Goal: Task Accomplishment & Management: Manage account settings

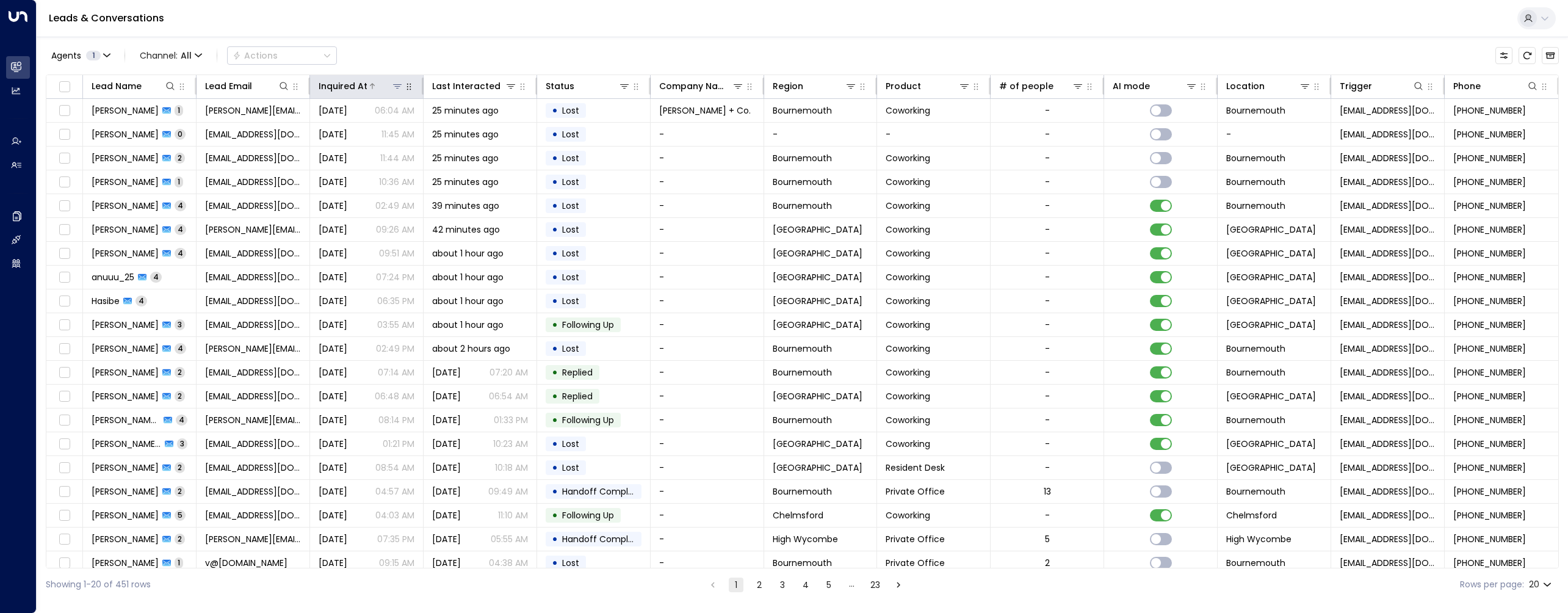
click at [342, 90] on div "Inquired At" at bounding box center [343, 86] width 49 height 15
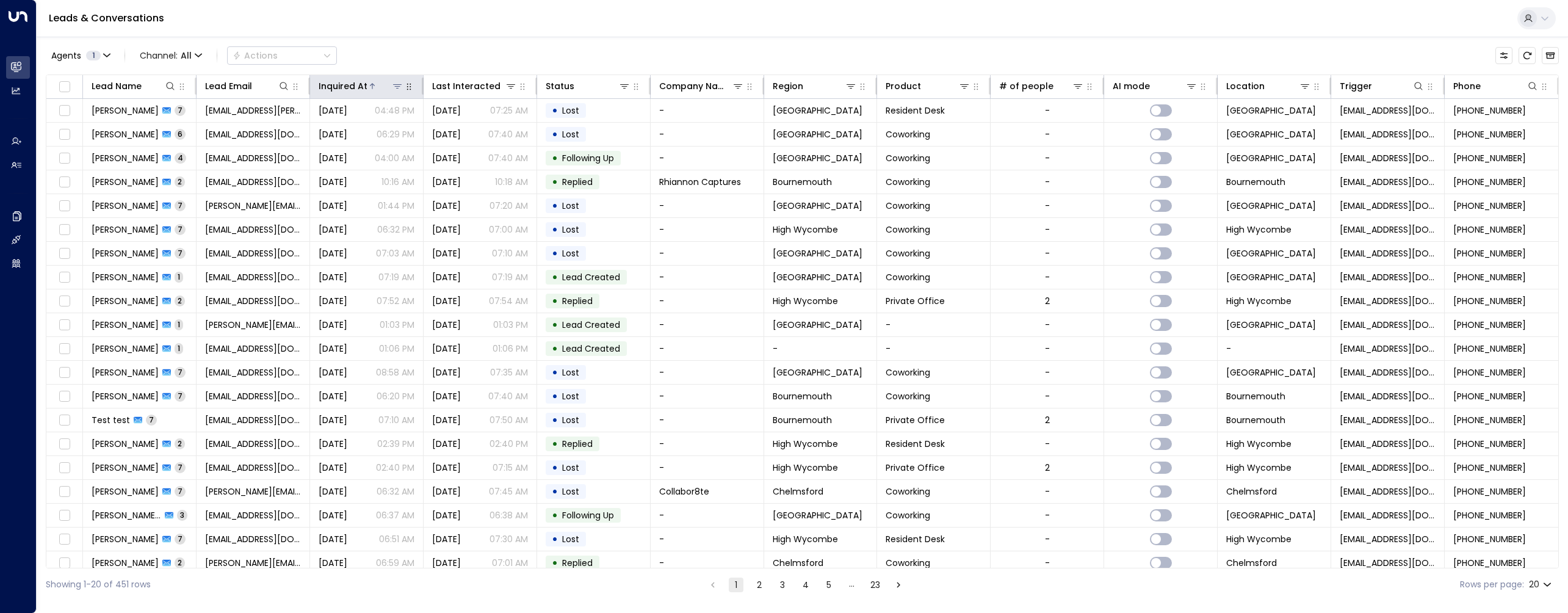
click at [368, 86] on icon at bounding box center [372, 86] width 7 height 7
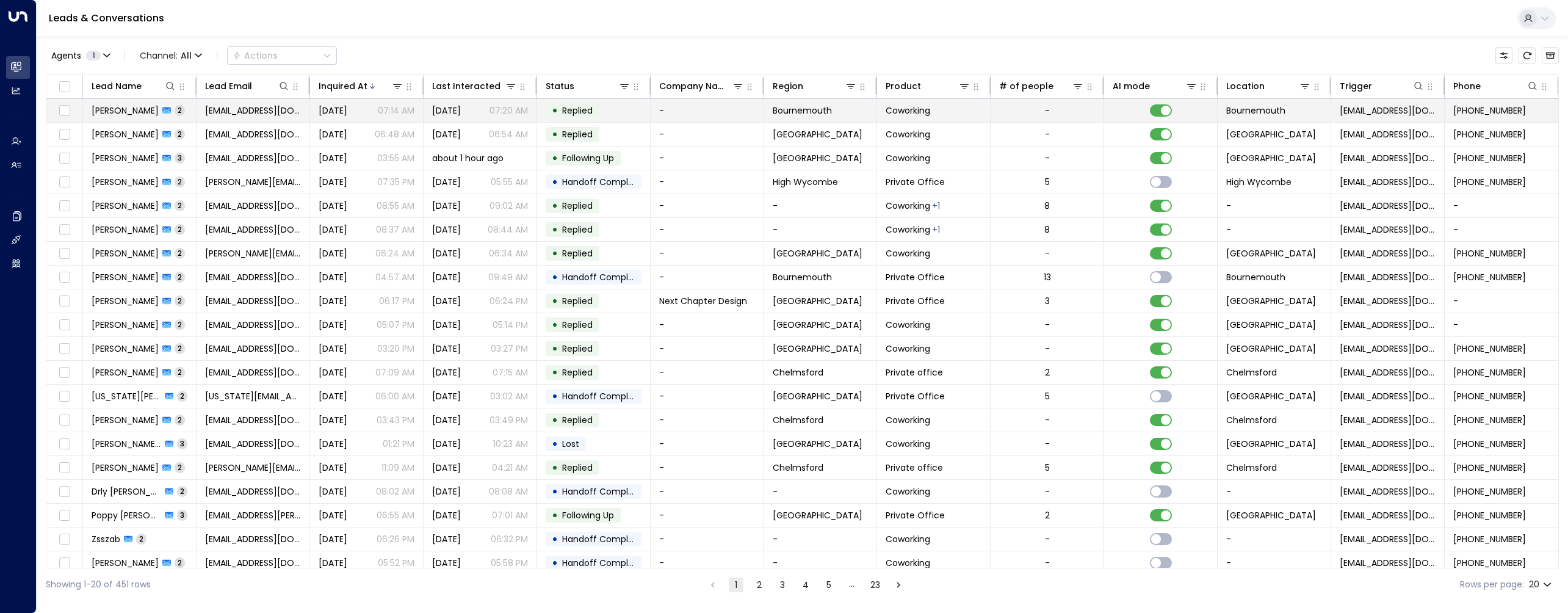
click at [124, 115] on span "[PERSON_NAME]" at bounding box center [125, 110] width 67 height 12
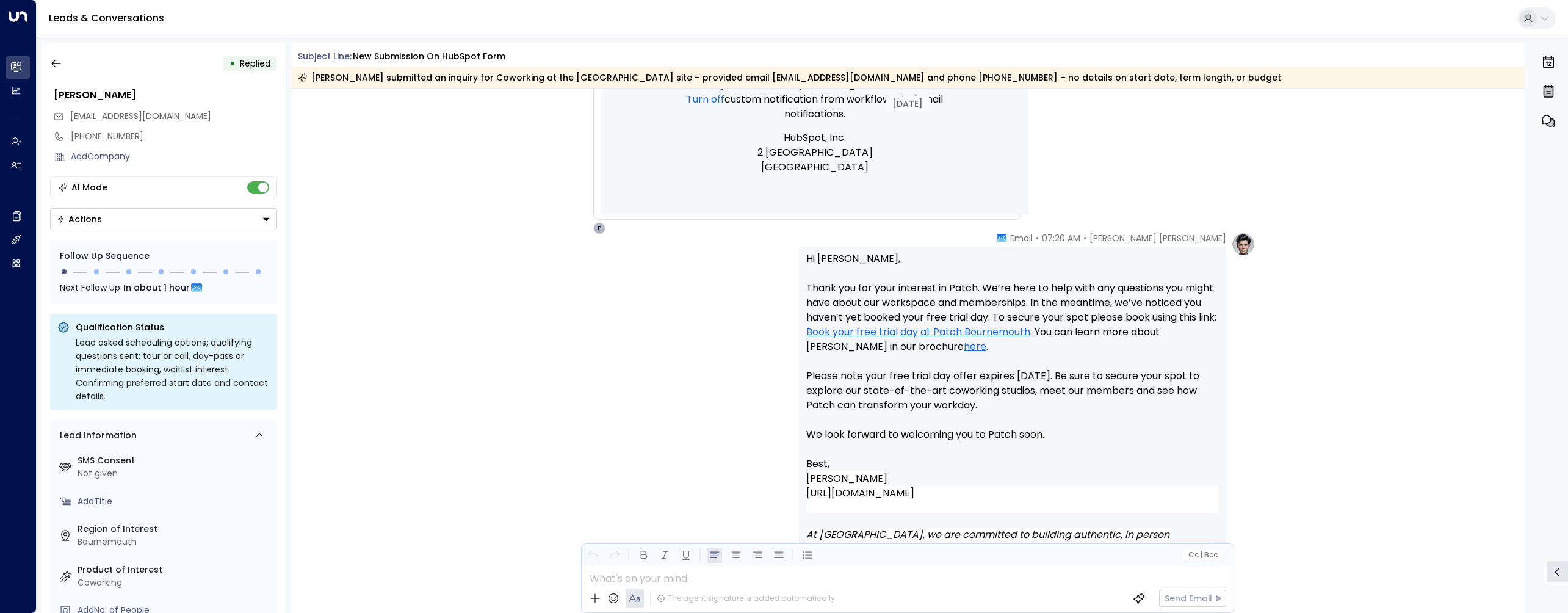
scroll to position [691, 0]
click at [54, 64] on icon "button" at bounding box center [56, 63] width 12 height 12
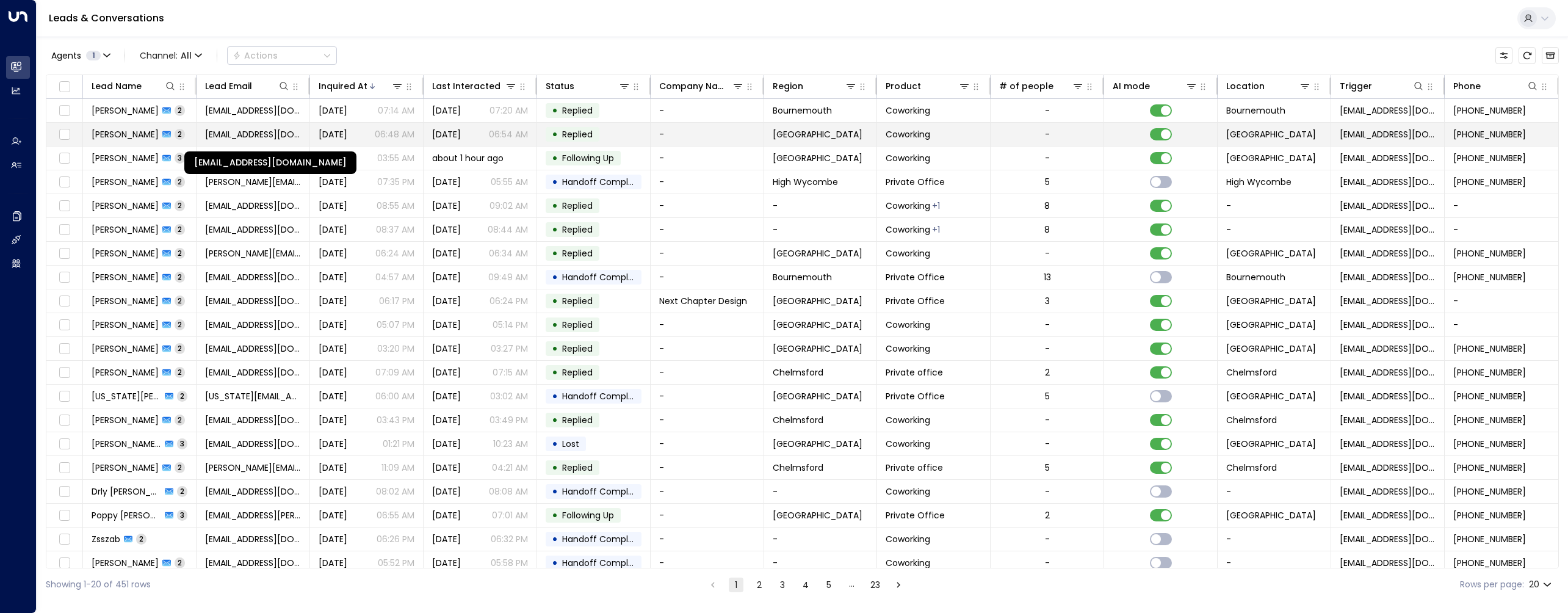
click at [216, 132] on span "[EMAIL_ADDRESS][DOMAIN_NAME]" at bounding box center [253, 134] width 96 height 12
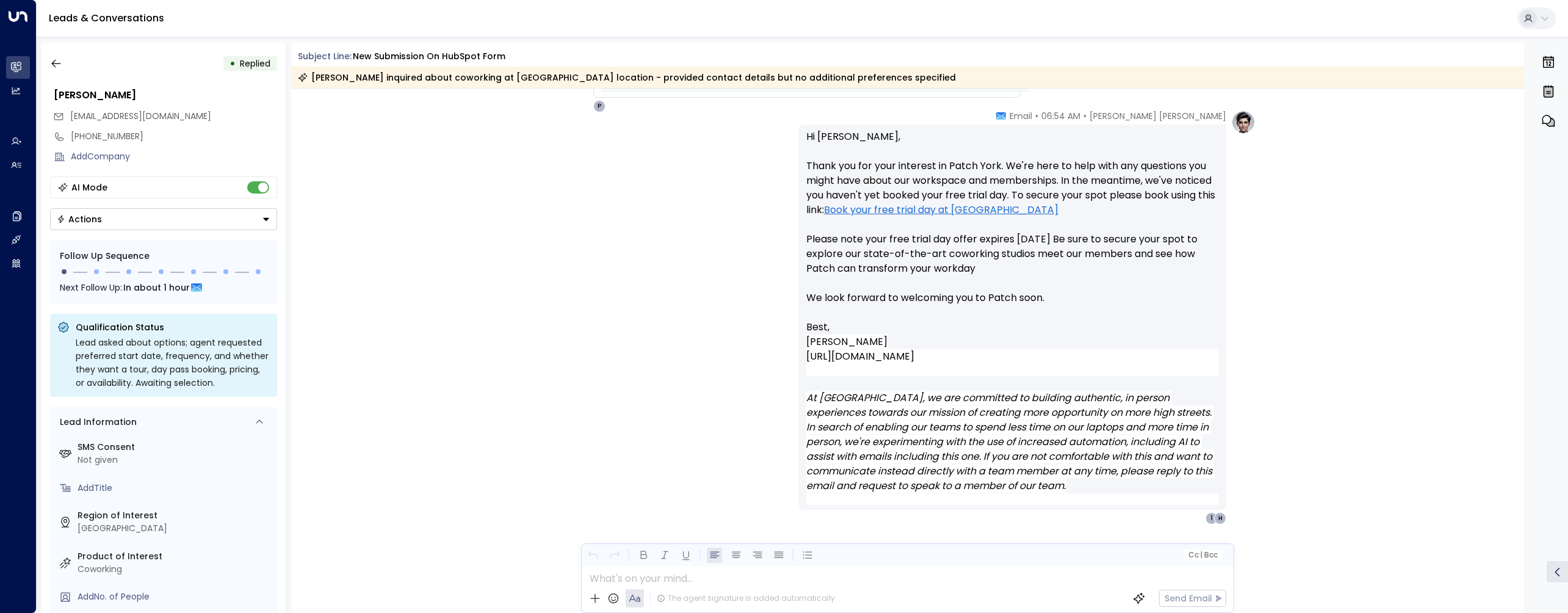
scroll to position [1, 0]
click at [57, 64] on icon "button" at bounding box center [56, 62] width 12 height 12
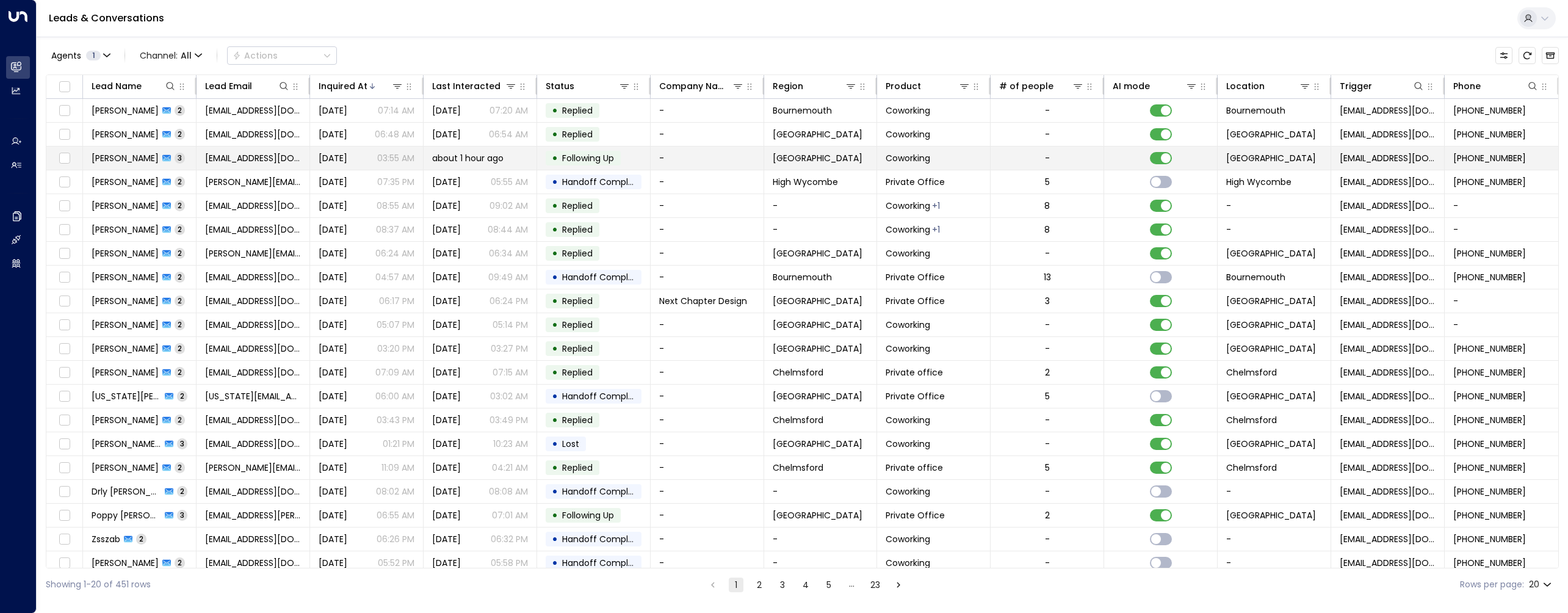
click at [211, 165] on td "[EMAIL_ADDRESS][DOMAIN_NAME]" at bounding box center [253, 158] width 113 height 23
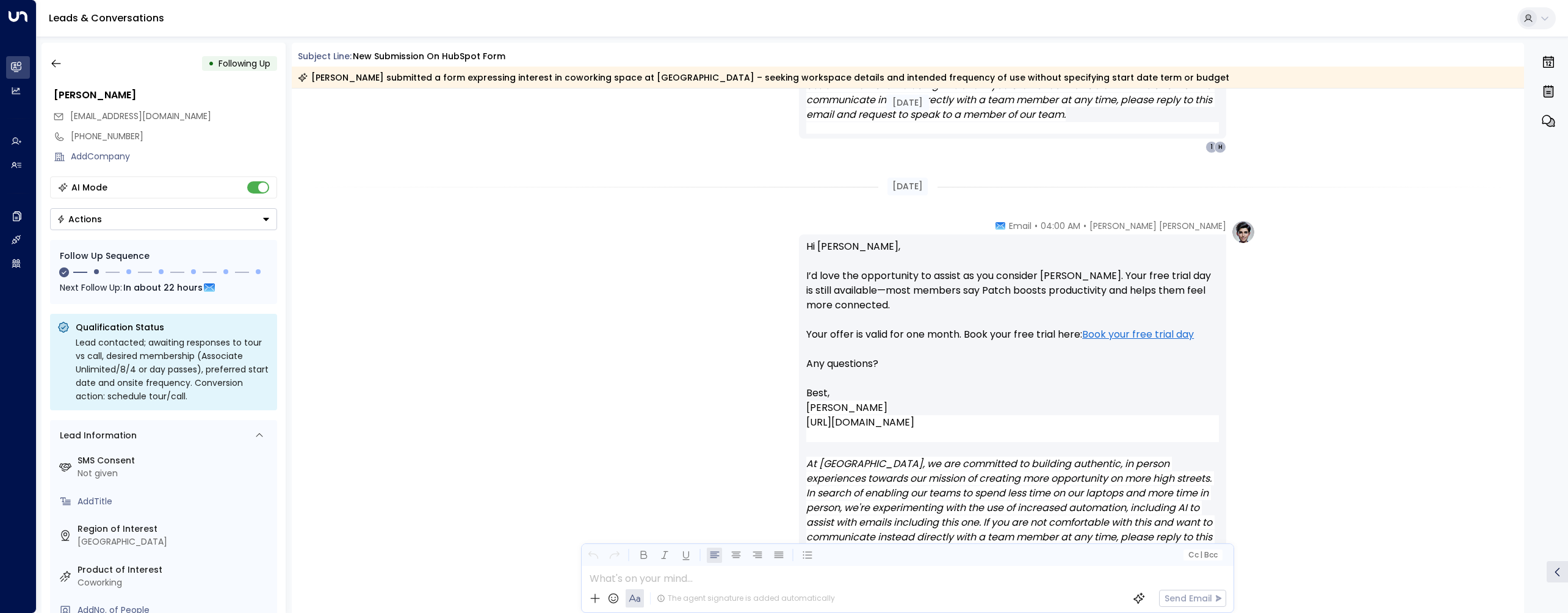
scroll to position [1185, 0]
click at [53, 59] on icon "button" at bounding box center [56, 63] width 12 height 12
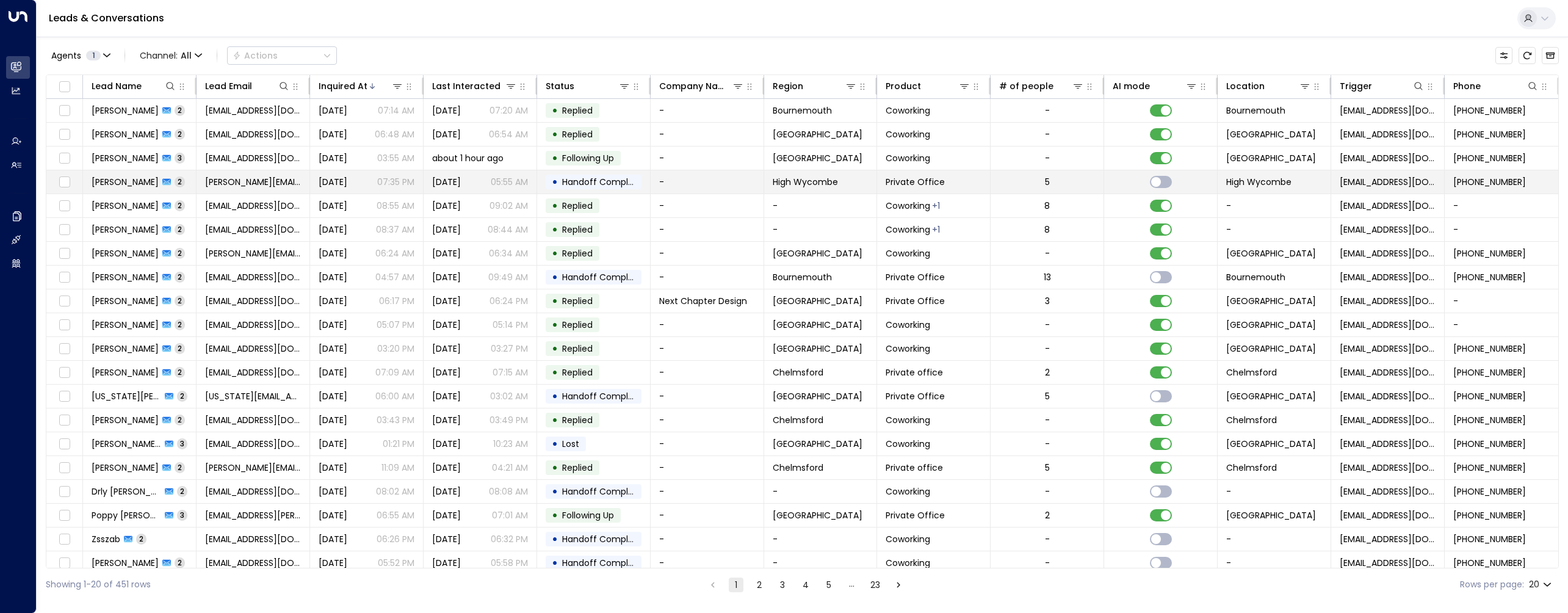
click at [229, 190] on td "[PERSON_NAME][EMAIL_ADDRESS][DOMAIN_NAME]" at bounding box center [253, 182] width 113 height 23
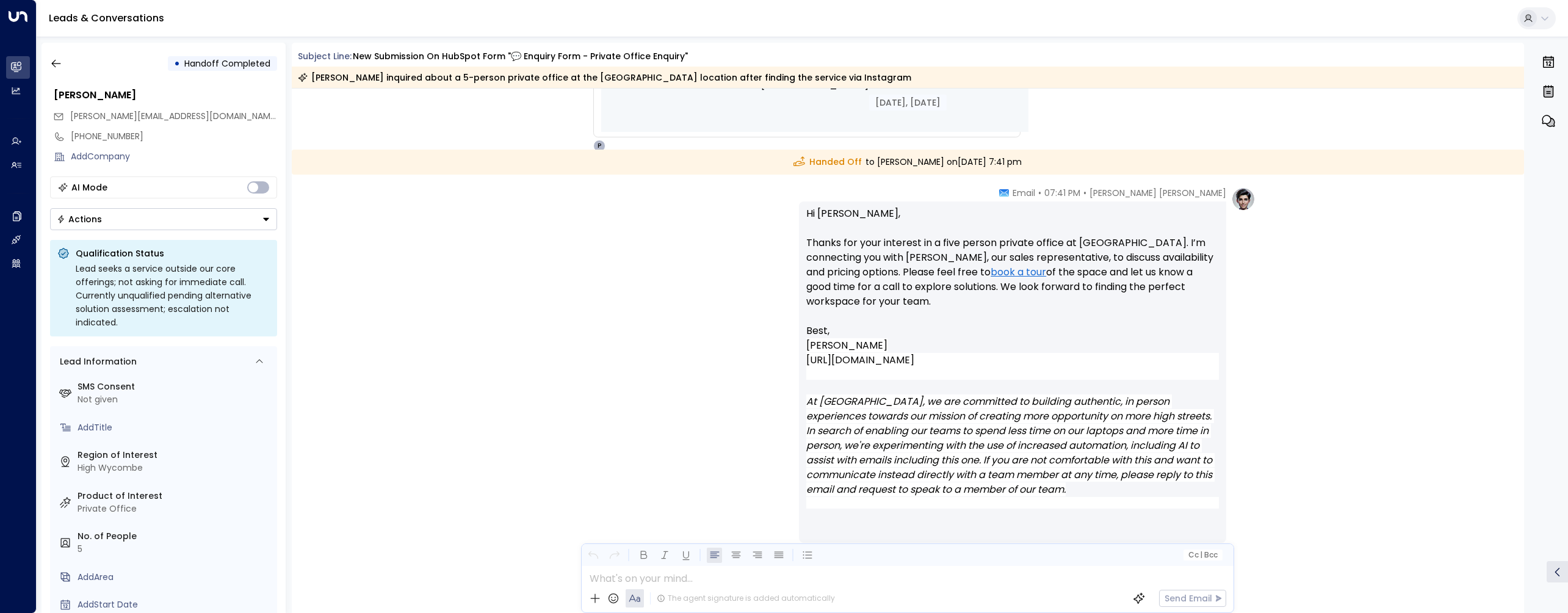
scroll to position [917, 0]
click at [45, 65] on button "button" at bounding box center [56, 63] width 22 height 22
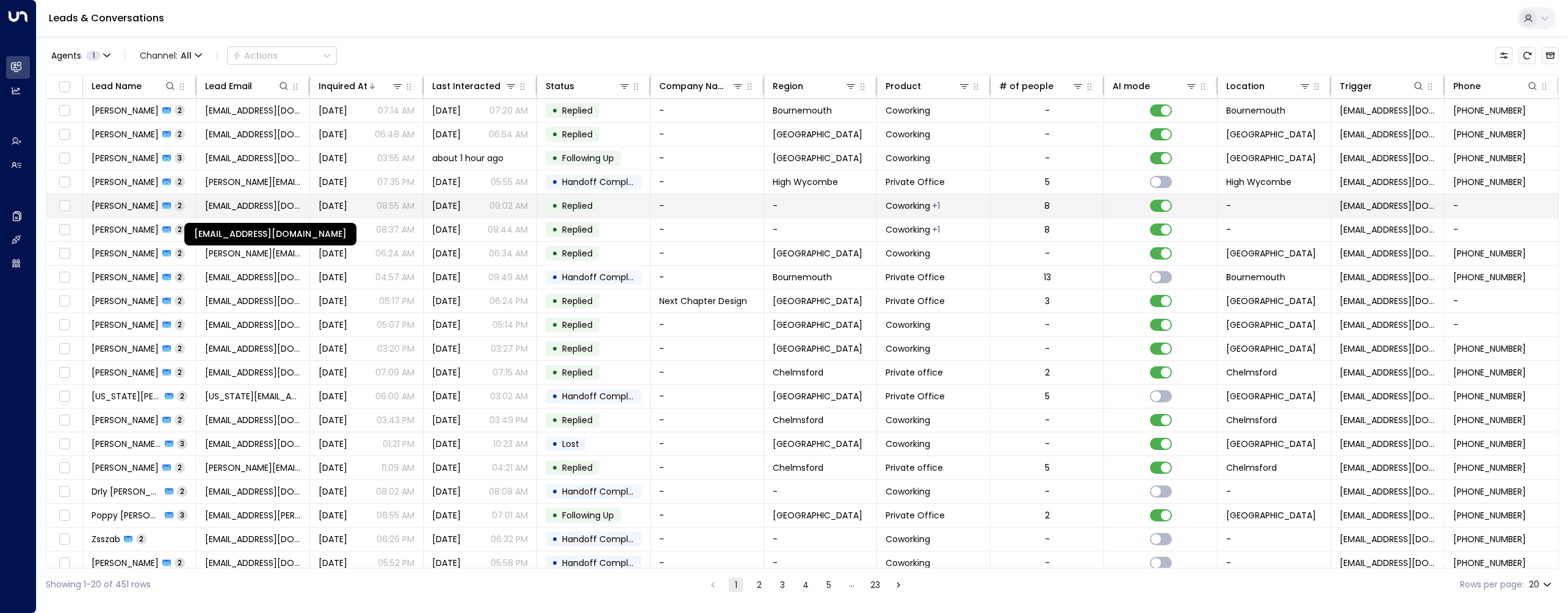
click at [215, 211] on span "[EMAIL_ADDRESS][DOMAIN_NAME]" at bounding box center [253, 206] width 96 height 12
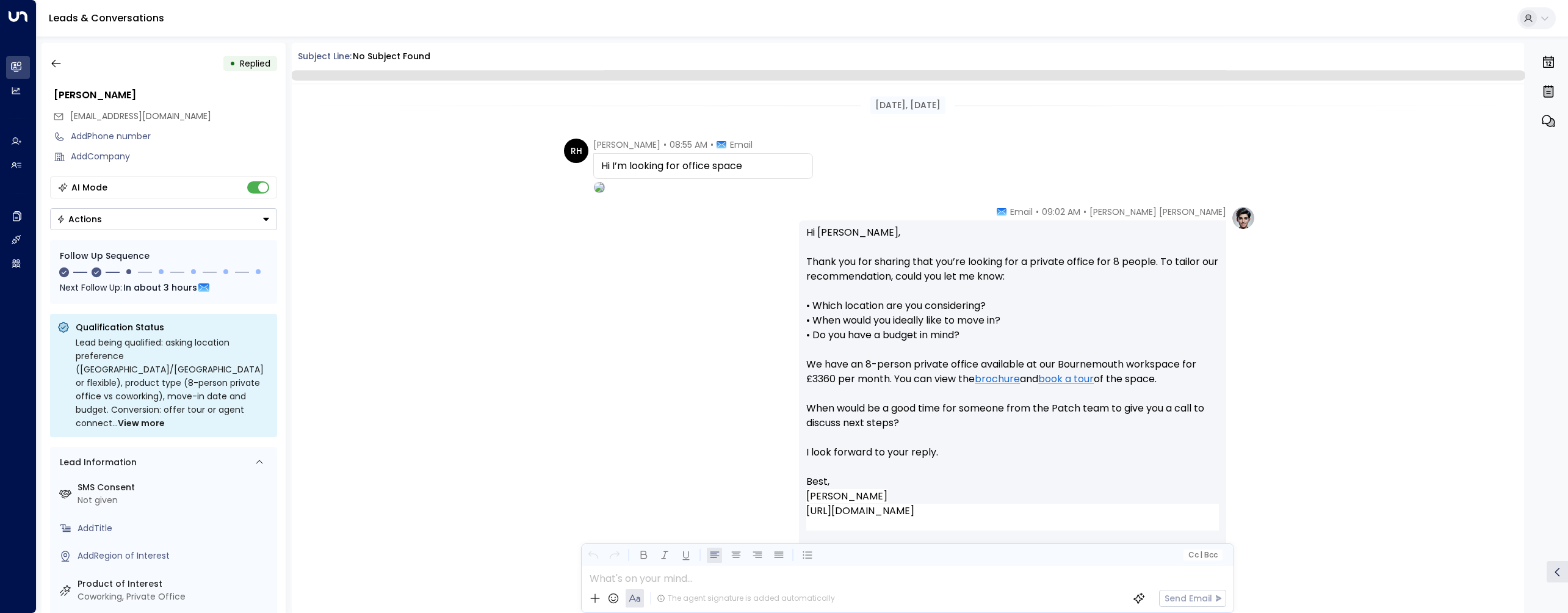
scroll to position [188, 0]
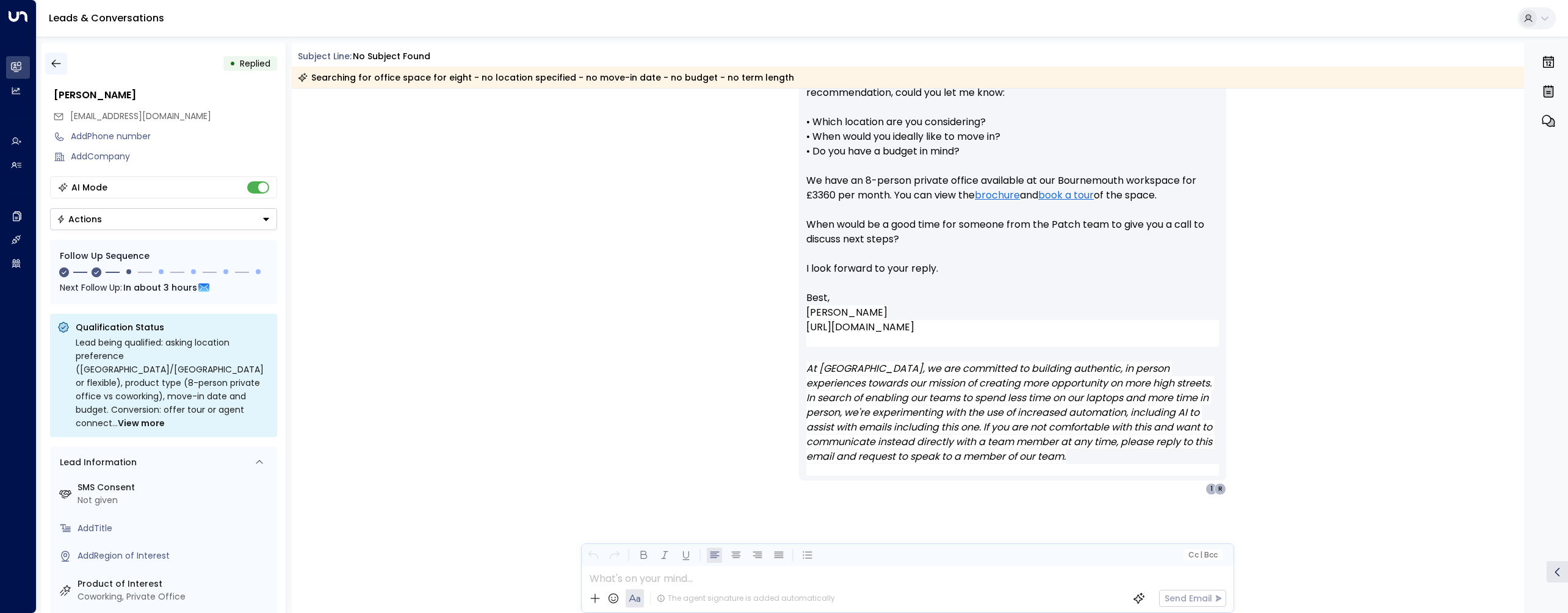
click at [53, 62] on icon "button" at bounding box center [56, 64] width 9 height 8
